Goal: Find specific page/section: Find specific page/section

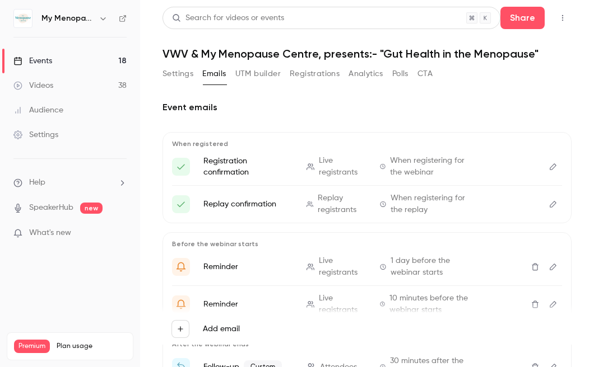
click at [42, 60] on div "Events" at bounding box center [32, 60] width 39 height 11
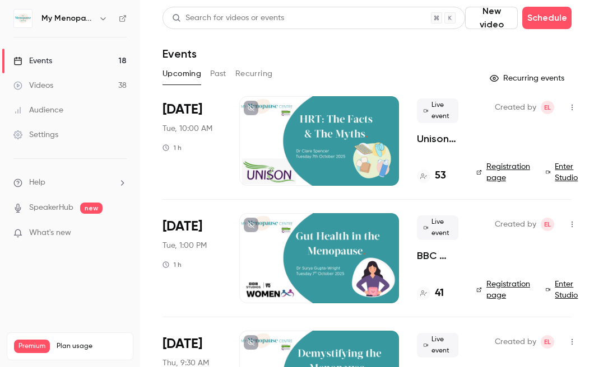
click at [351, 145] on div at bounding box center [319, 141] width 160 height 90
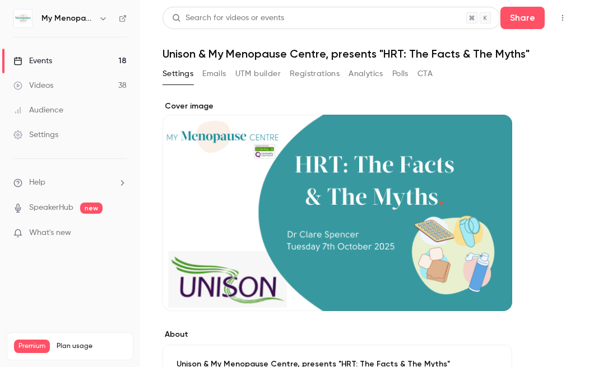
click at [215, 71] on button "Emails" at bounding box center [214, 74] width 24 height 18
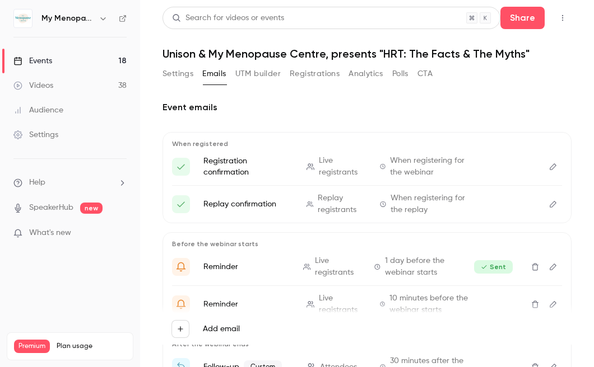
click at [171, 69] on button "Settings" at bounding box center [177, 74] width 31 height 18
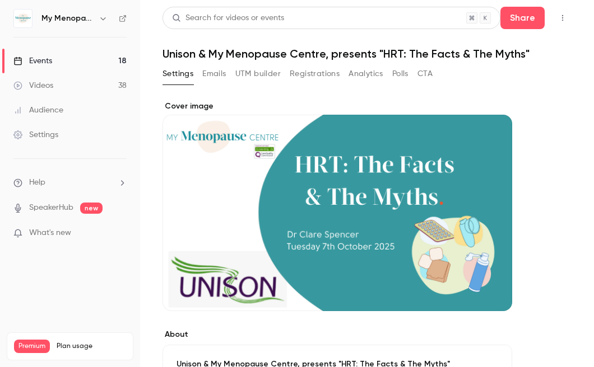
click at [562, 16] on icon "button" at bounding box center [562, 18] width 9 height 8
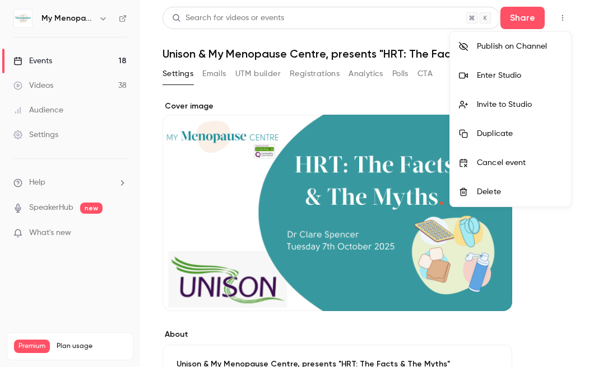
click at [500, 74] on div "Enter Studio" at bounding box center [519, 75] width 85 height 11
